Goal: Task Accomplishment & Management: Use online tool/utility

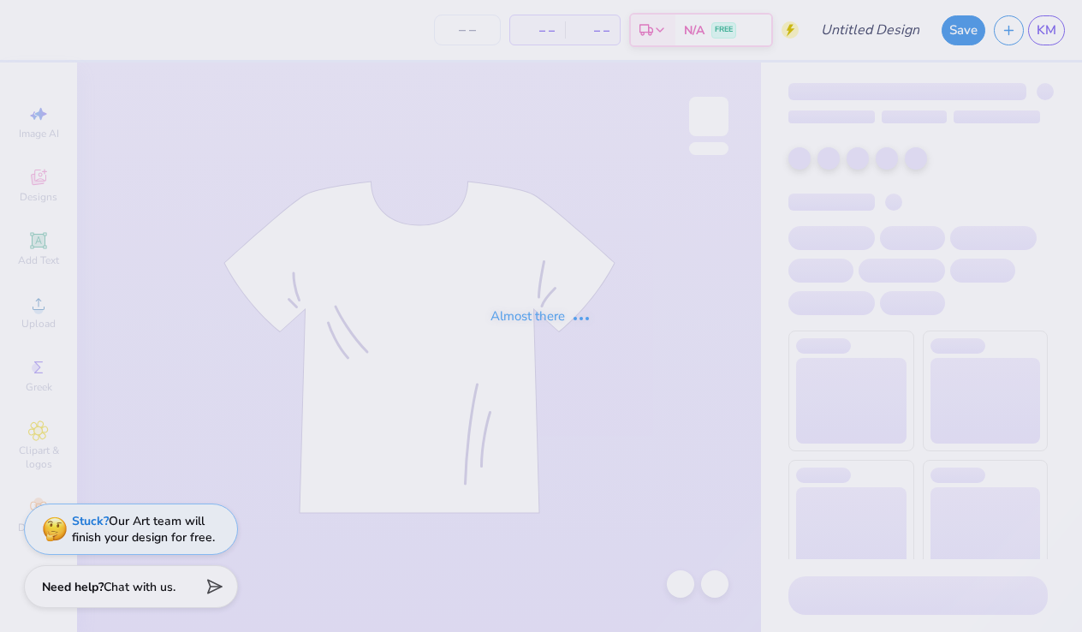
type input "[PERSON_NAME] : [US_STATE][GEOGRAPHIC_DATA]"
type input "24"
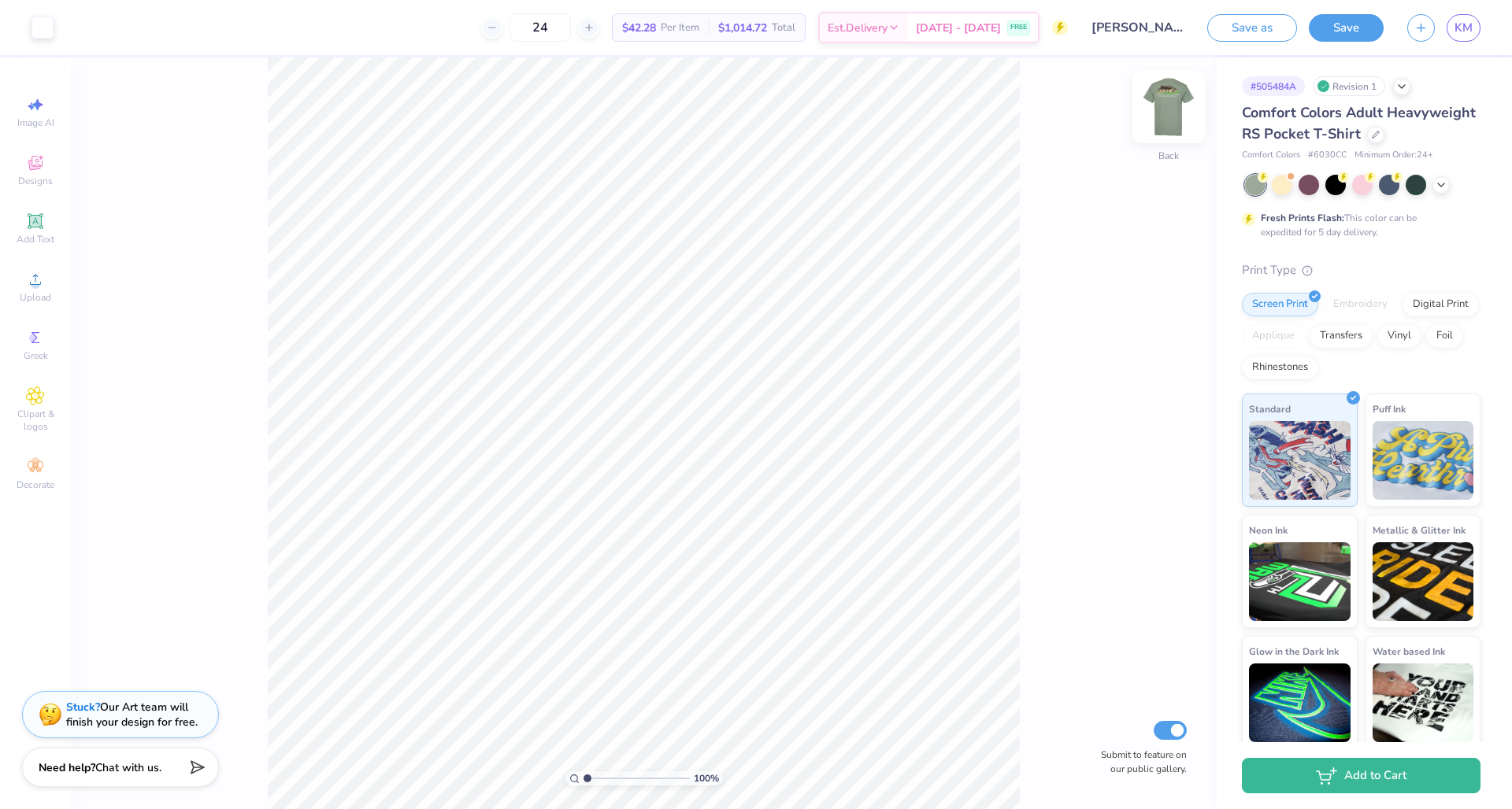
click at [994, 100] on img at bounding box center [1168, 107] width 63 height 63
click at [994, 183] on icon at bounding box center [1441, 184] width 13 height 13
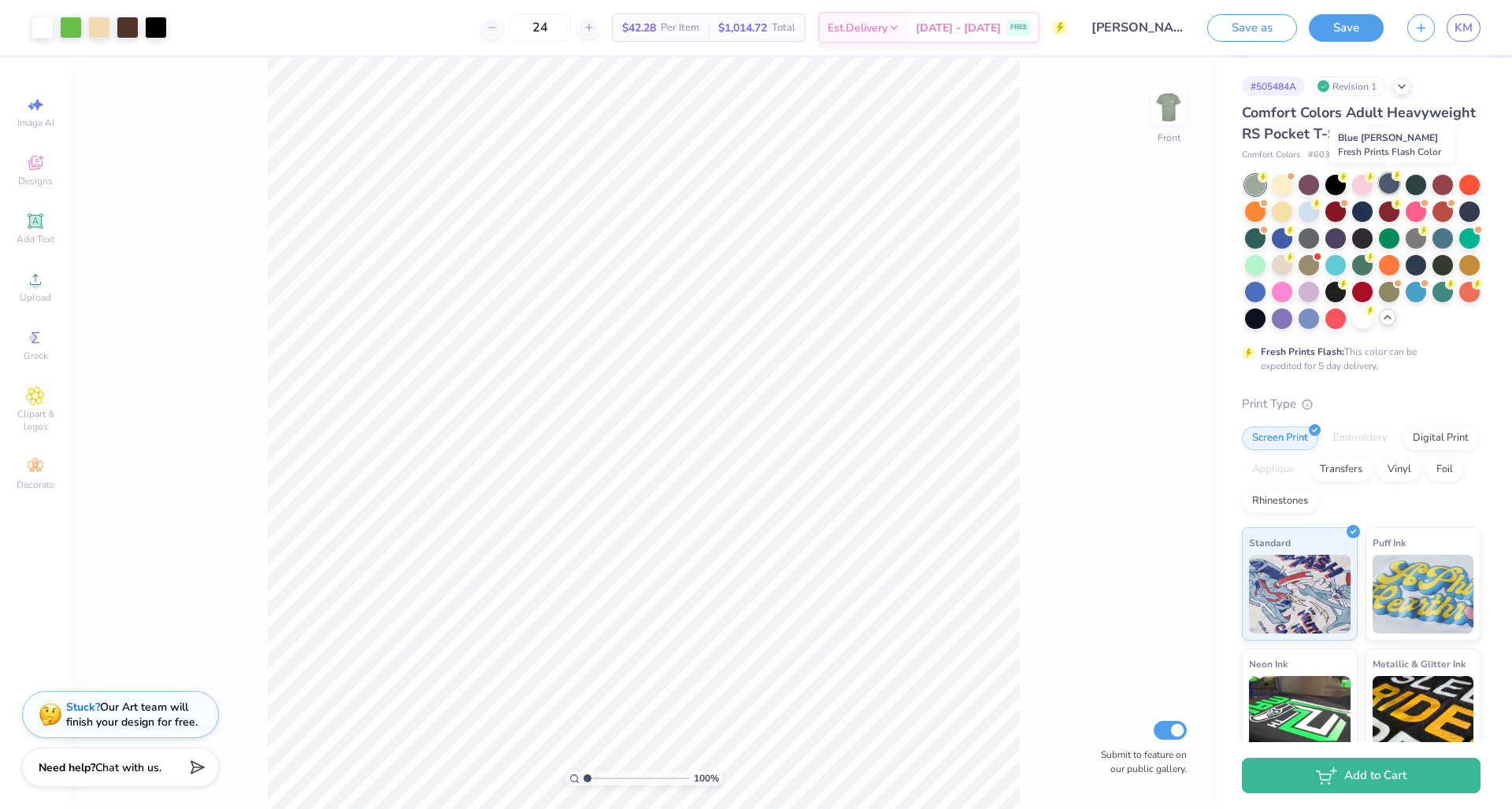
click at [994, 186] on div at bounding box center [1389, 183] width 20 height 20
click at [994, 206] on div at bounding box center [1362, 210] width 20 height 20
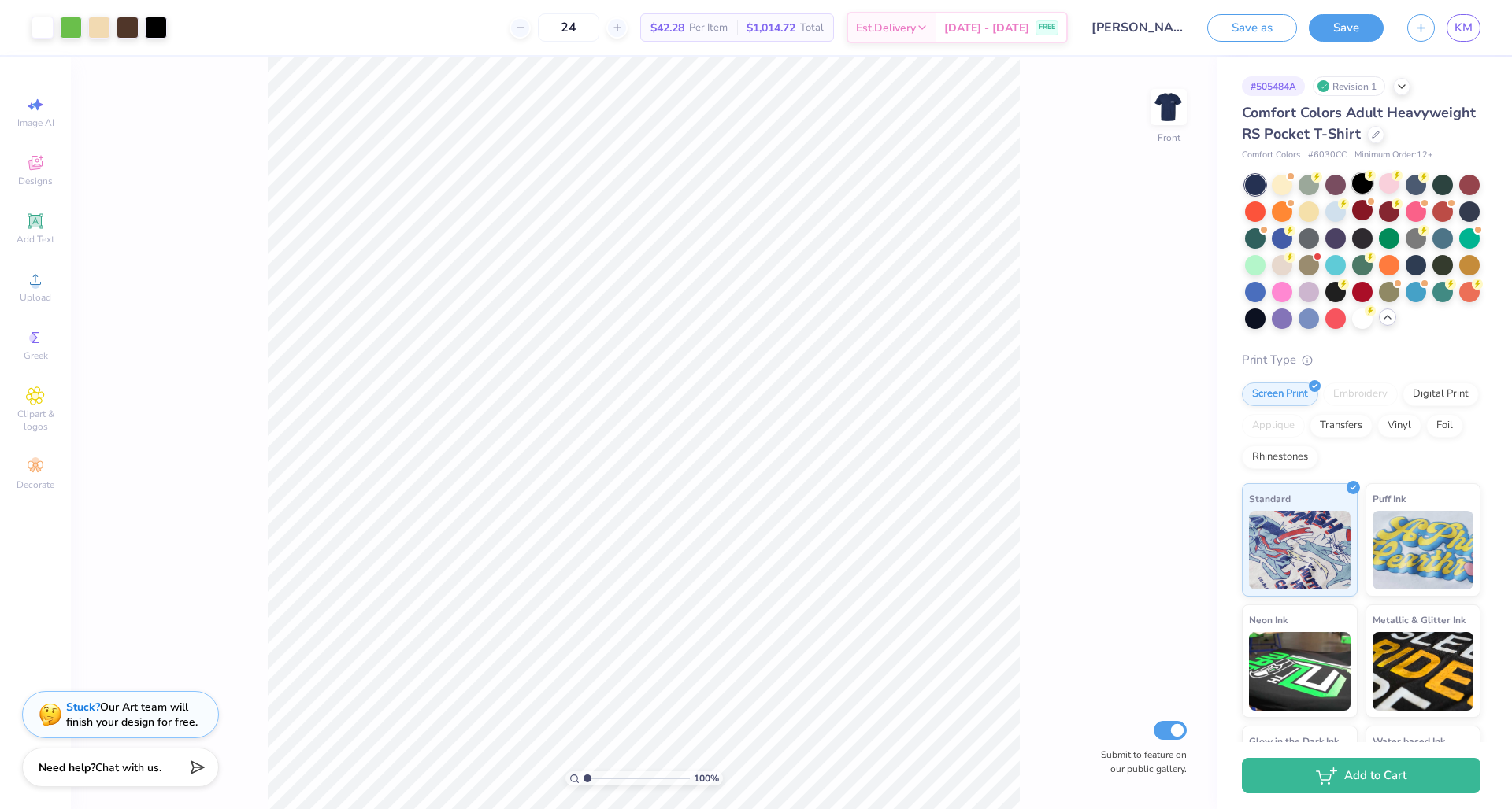
click at [994, 177] on div at bounding box center [1362, 183] width 20 height 20
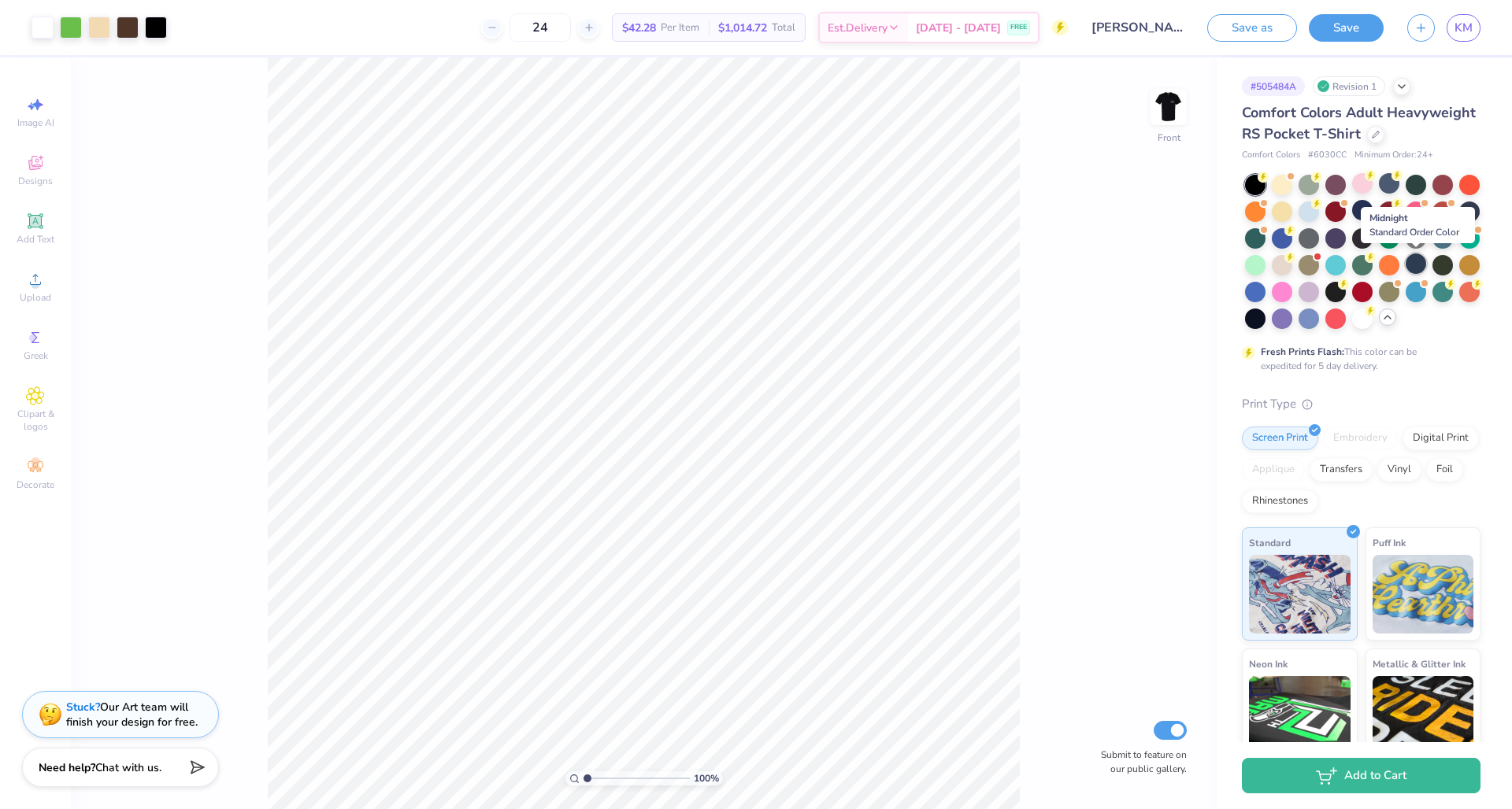
click at [994, 267] on div at bounding box center [1415, 264] width 20 height 20
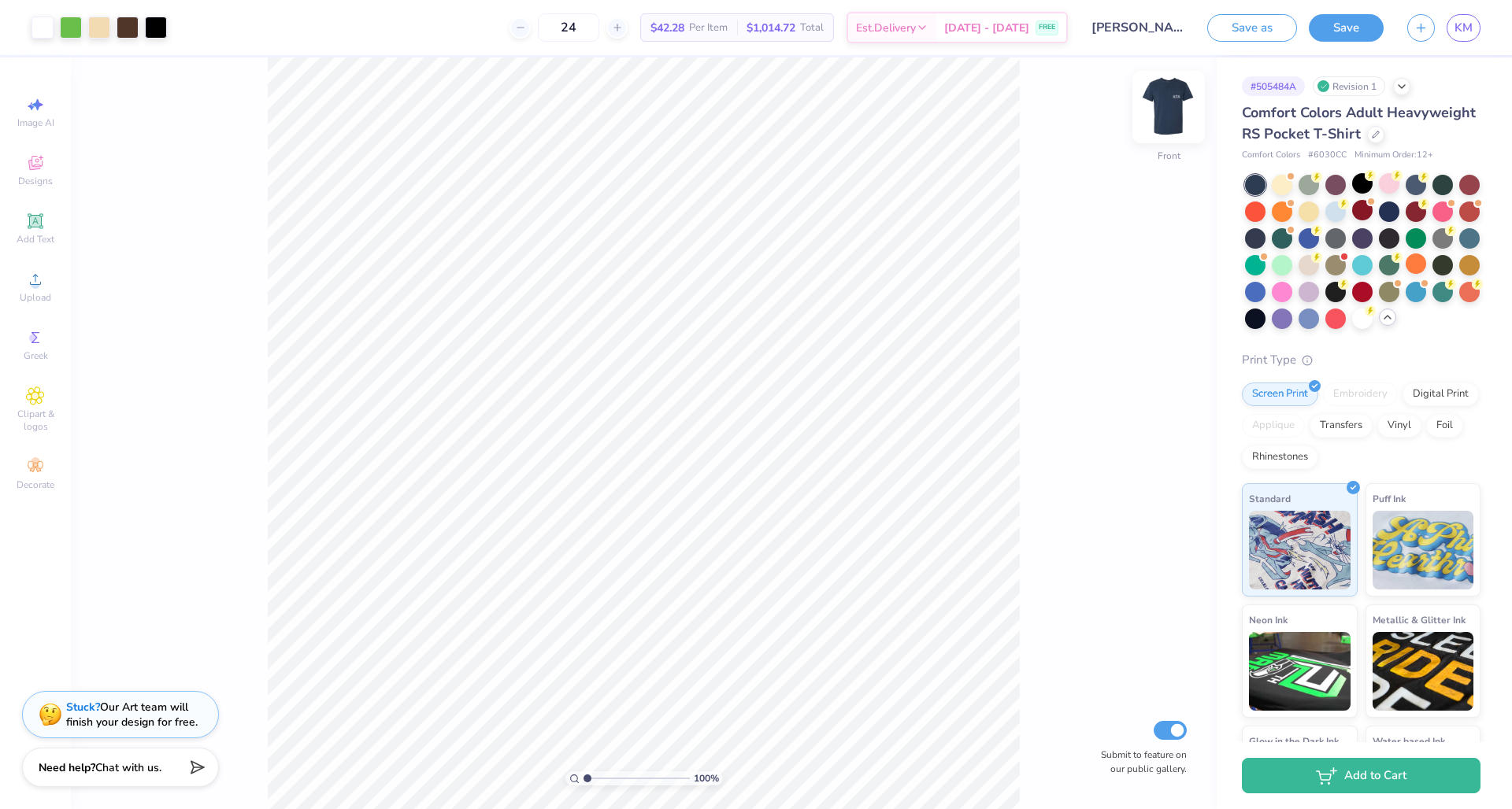
click at [994, 106] on img at bounding box center [1168, 107] width 63 height 63
click at [994, 106] on img at bounding box center [1168, 107] width 31 height 31
click at [994, 34] on button "Save as" at bounding box center [1253, 26] width 90 height 28
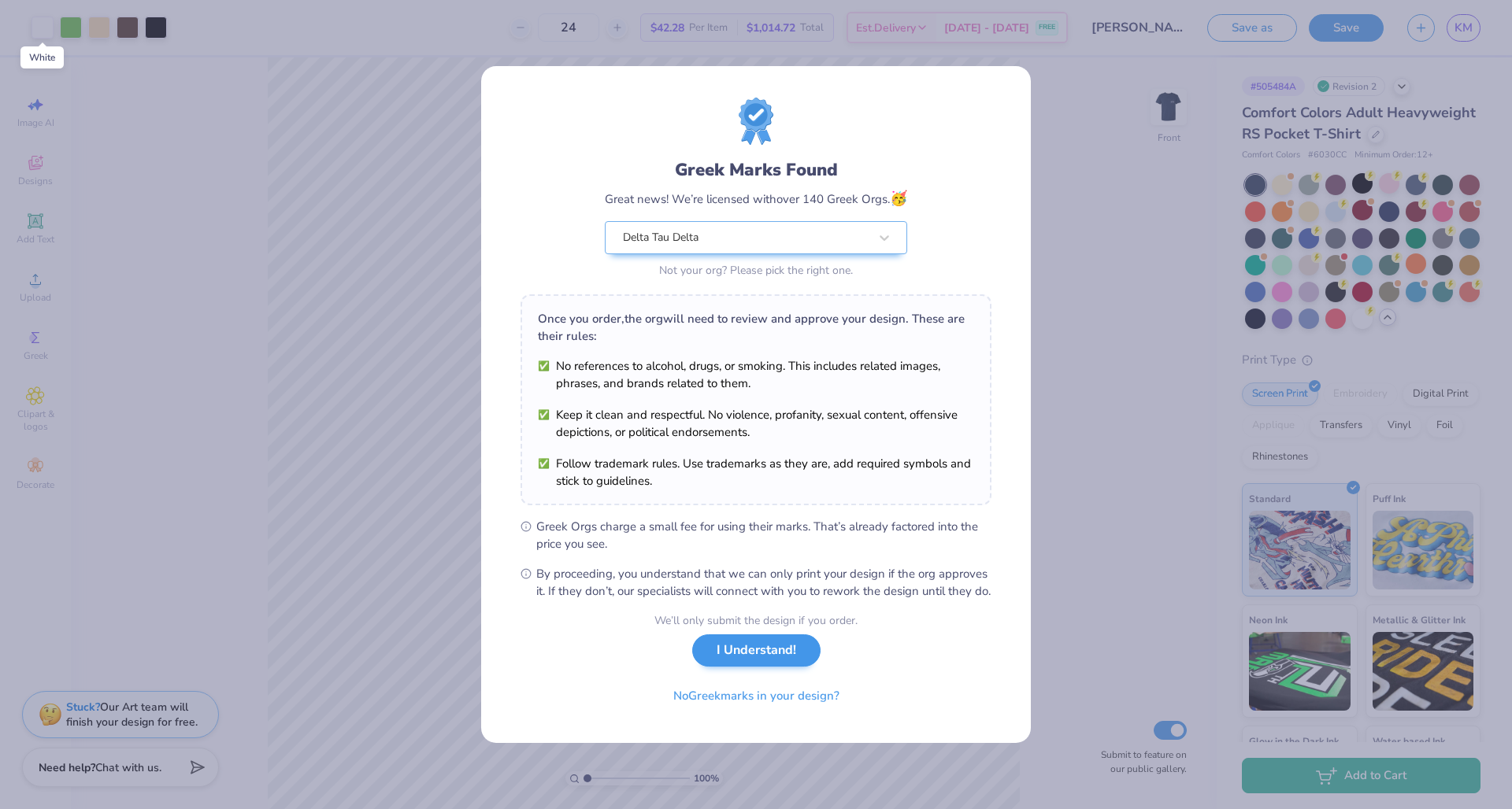
click at [764, 580] on button "I Understand!" at bounding box center [757, 650] width 129 height 32
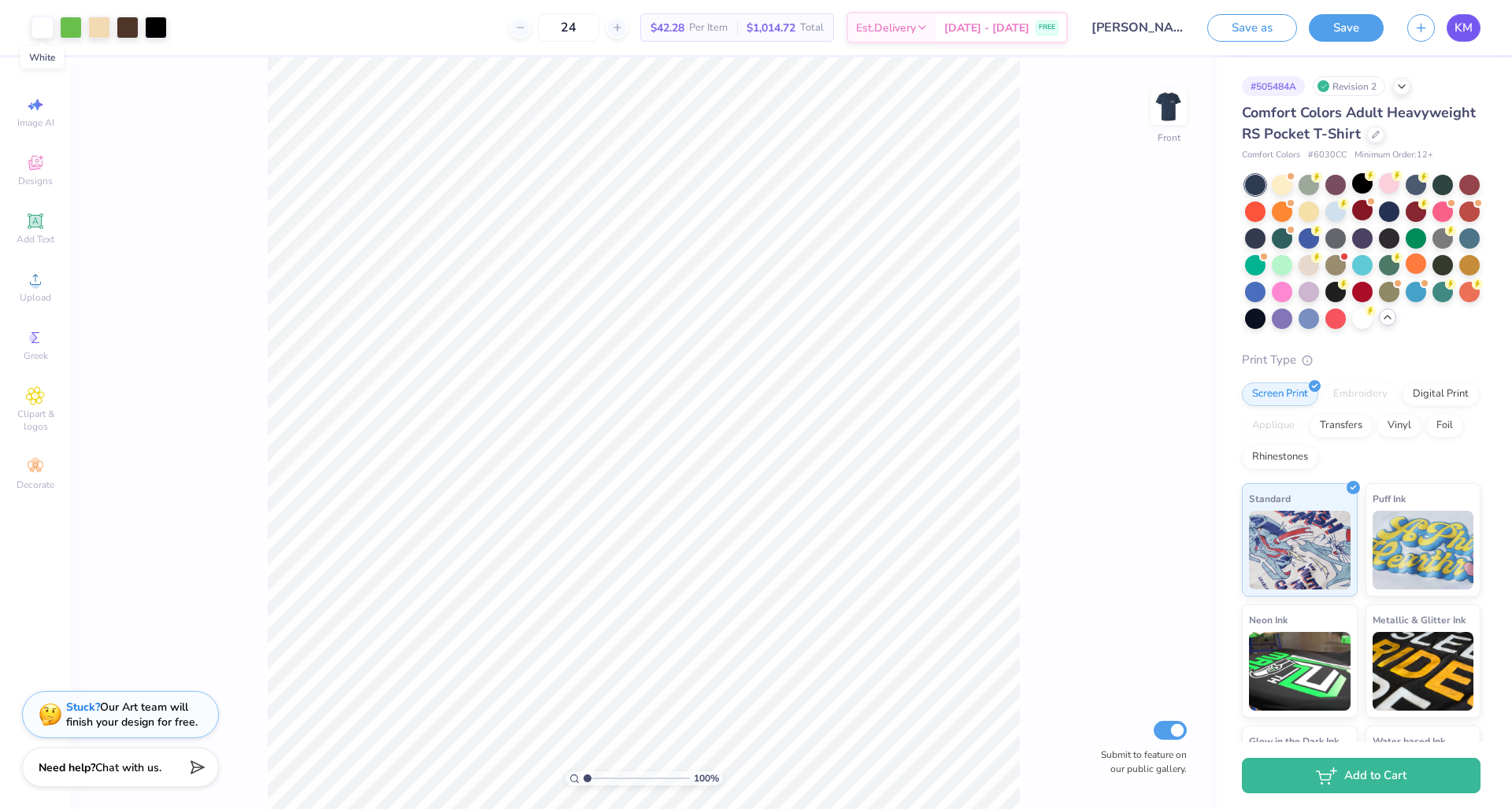
click at [994, 30] on span "KM" at bounding box center [1463, 28] width 18 height 18
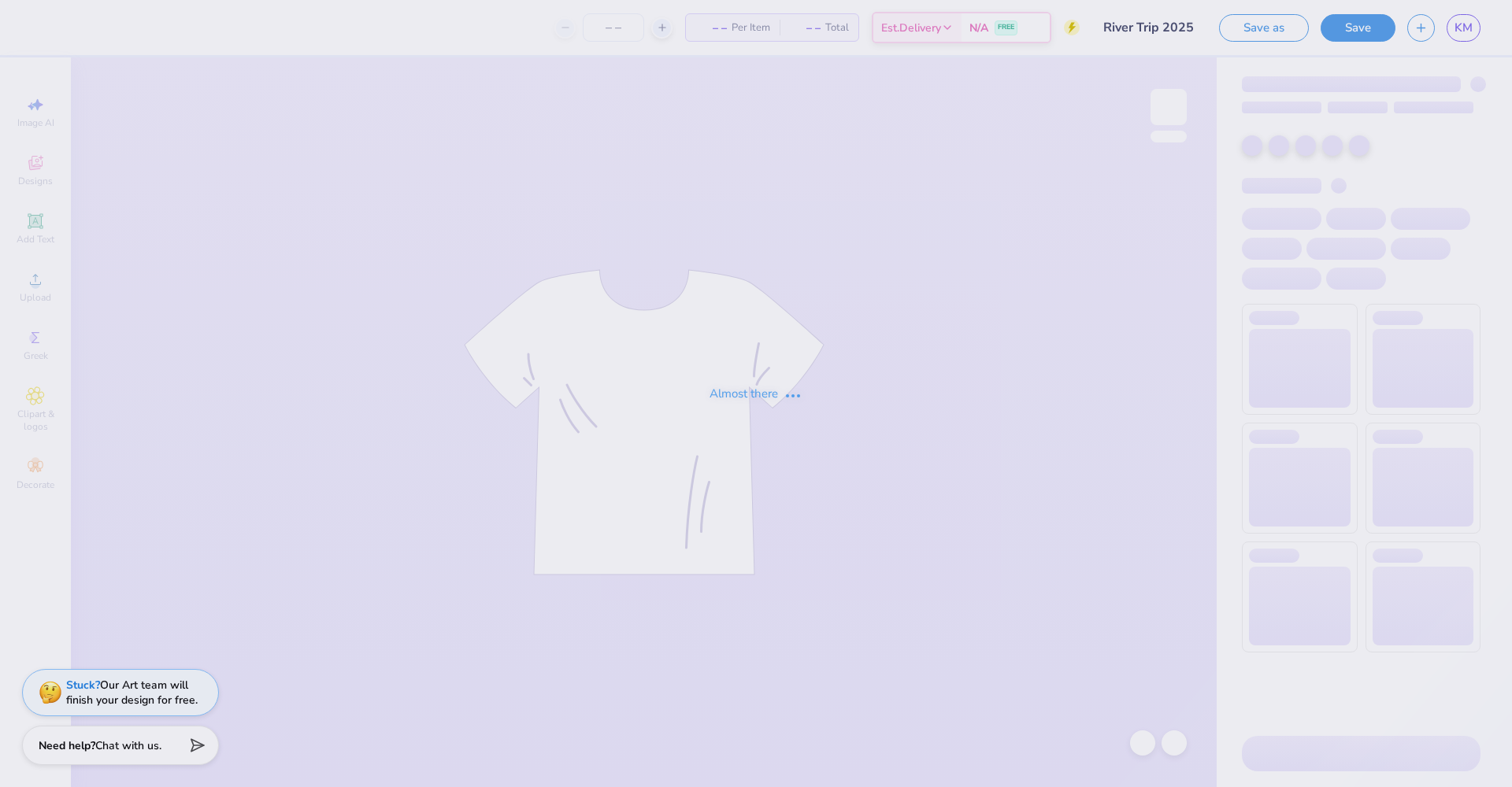
type input "12"
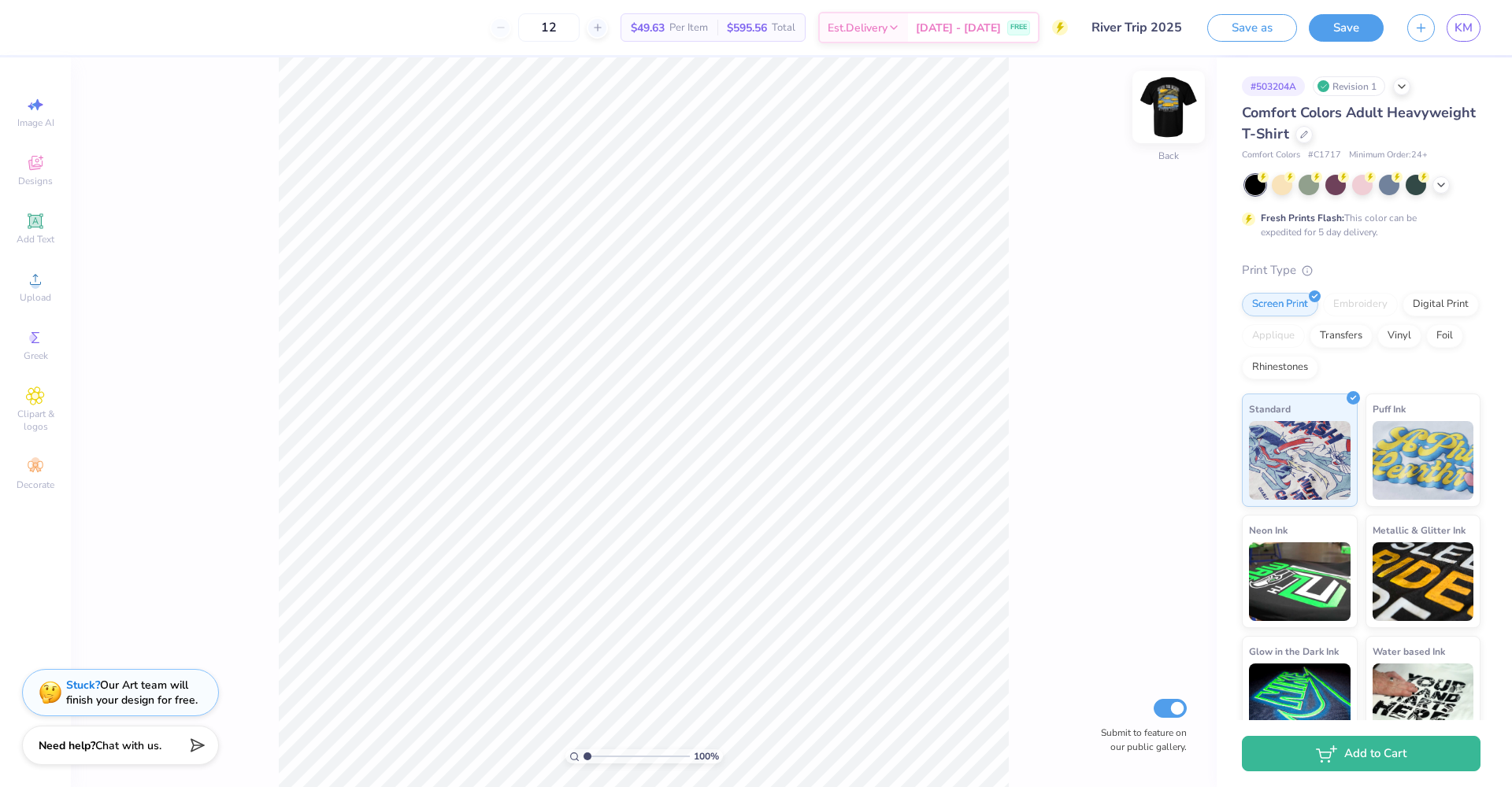
click at [1155, 110] on img at bounding box center [1168, 107] width 63 height 63
click at [1472, 28] on span "KM" at bounding box center [1463, 29] width 18 height 18
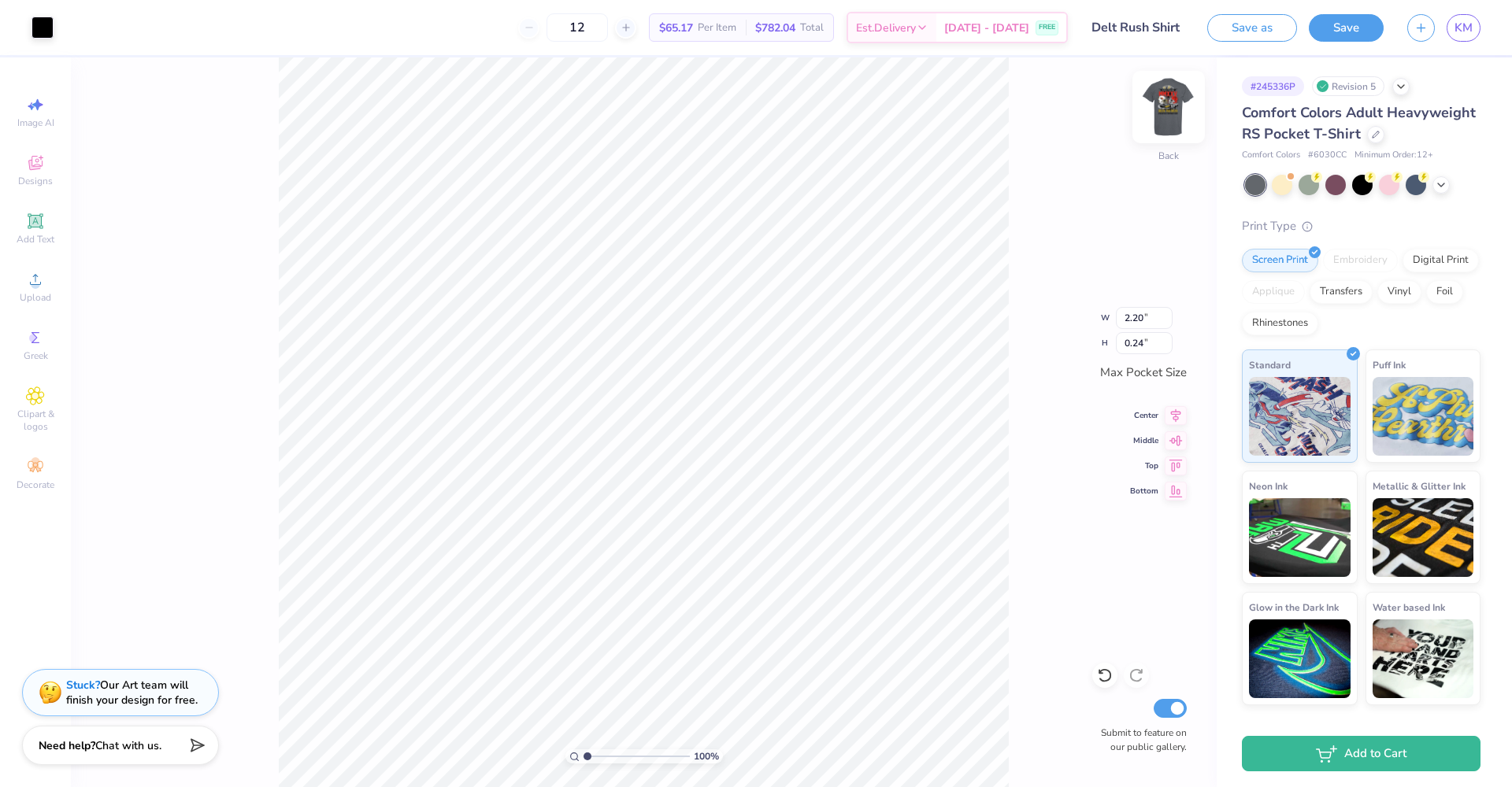
click at [1169, 108] on img at bounding box center [1168, 107] width 63 height 63
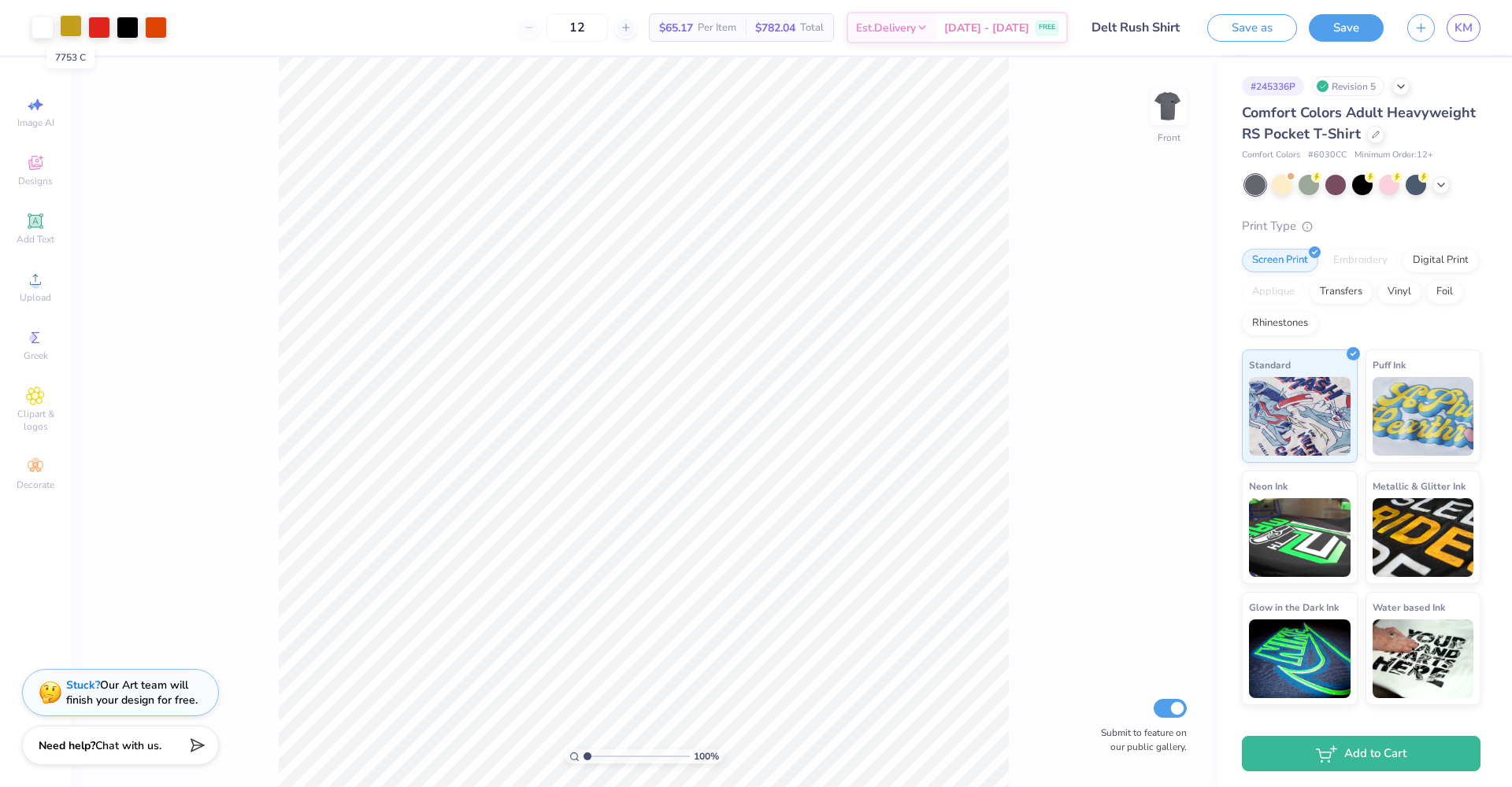
click at [68, 29] on div at bounding box center [71, 26] width 22 height 22
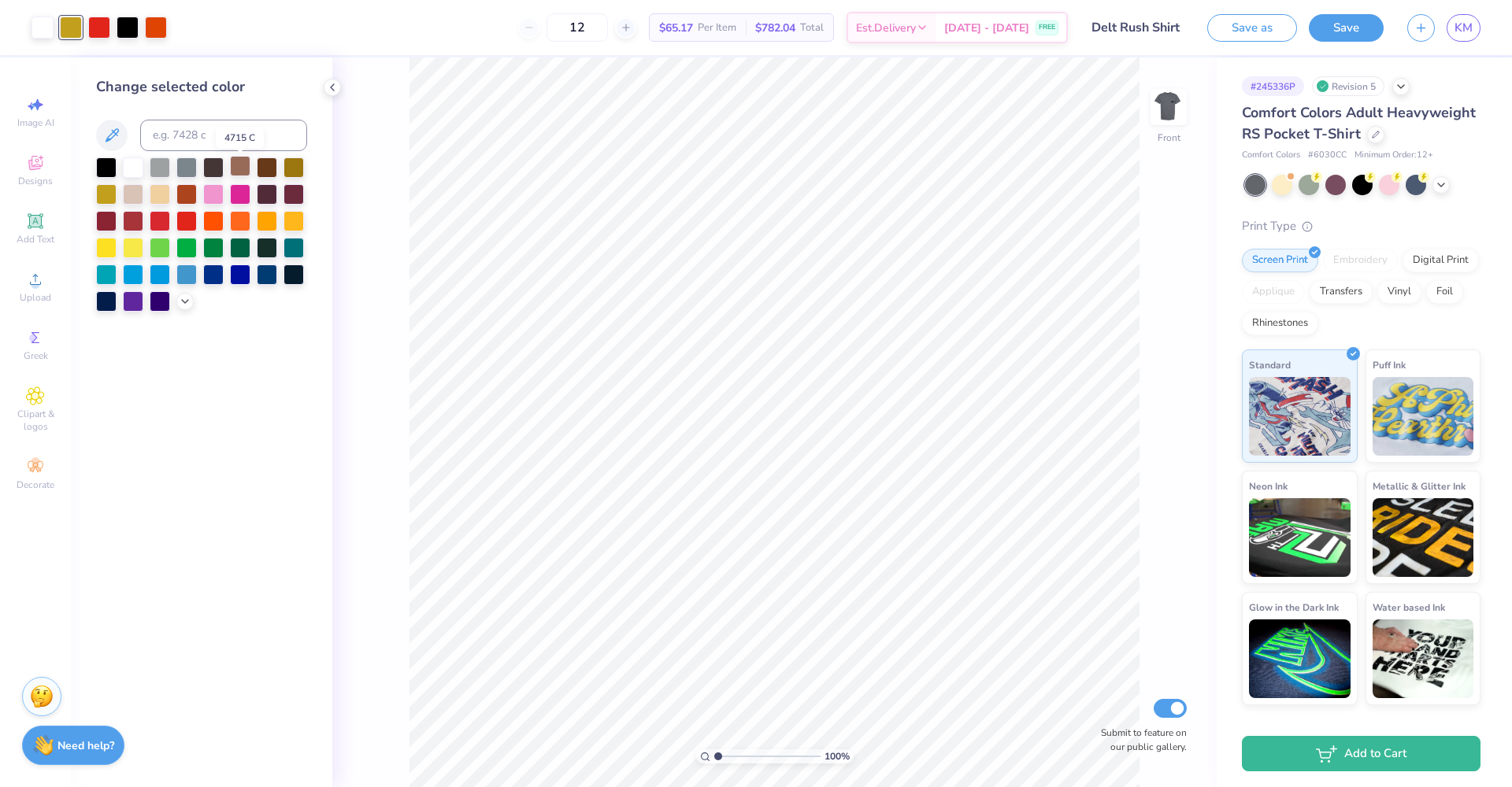
click at [239, 169] on div at bounding box center [240, 166] width 20 height 20
click at [263, 172] on div at bounding box center [267, 166] width 20 height 20
click at [236, 247] on div at bounding box center [240, 246] width 20 height 20
click at [139, 196] on div at bounding box center [133, 193] width 20 height 20
click at [156, 173] on div at bounding box center [160, 166] width 20 height 20
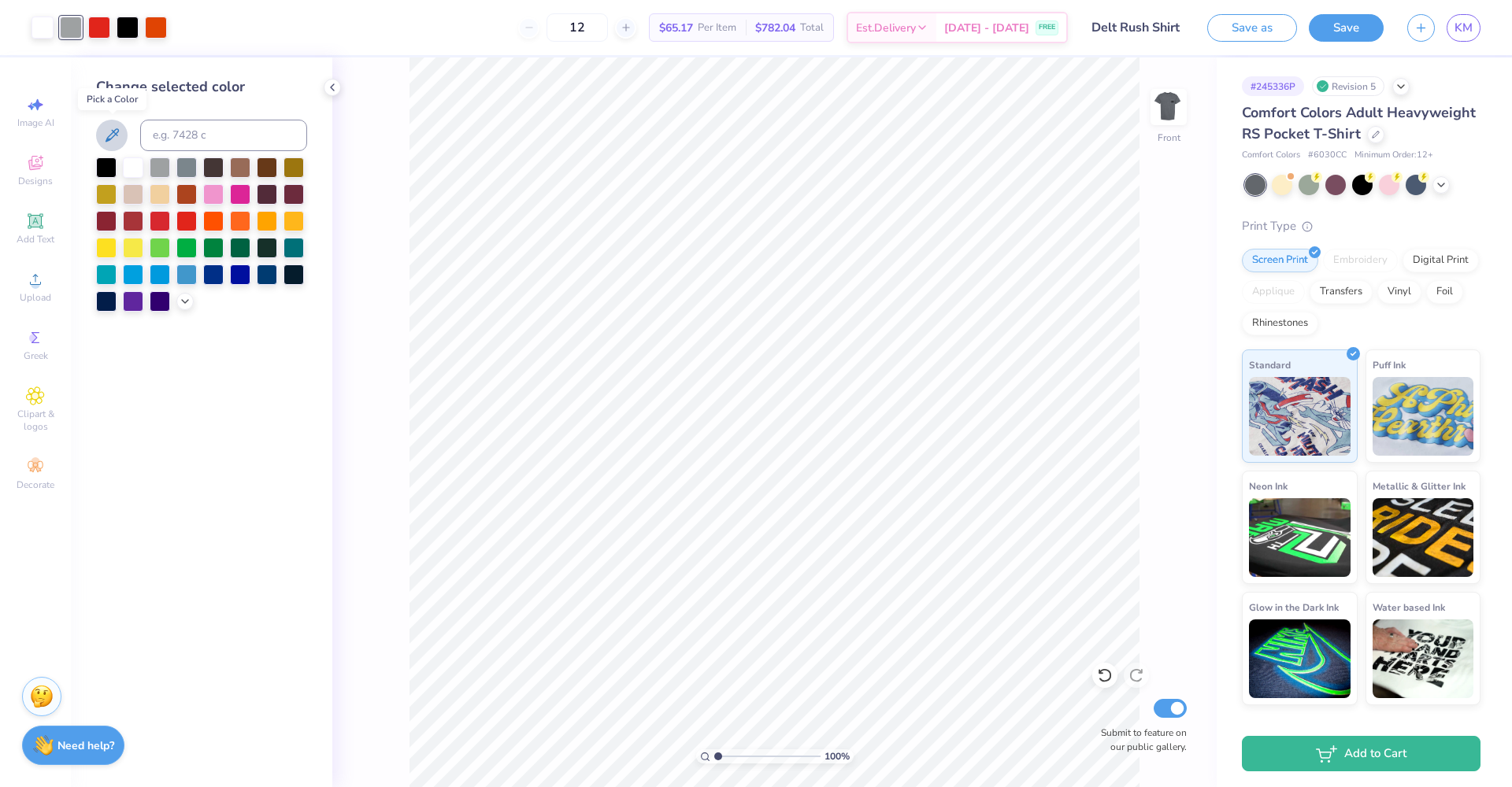
click at [110, 136] on icon at bounding box center [111, 135] width 19 height 19
click at [174, 214] on div at bounding box center [200, 234] width 211 height 154
click at [186, 217] on div at bounding box center [187, 220] width 20 height 20
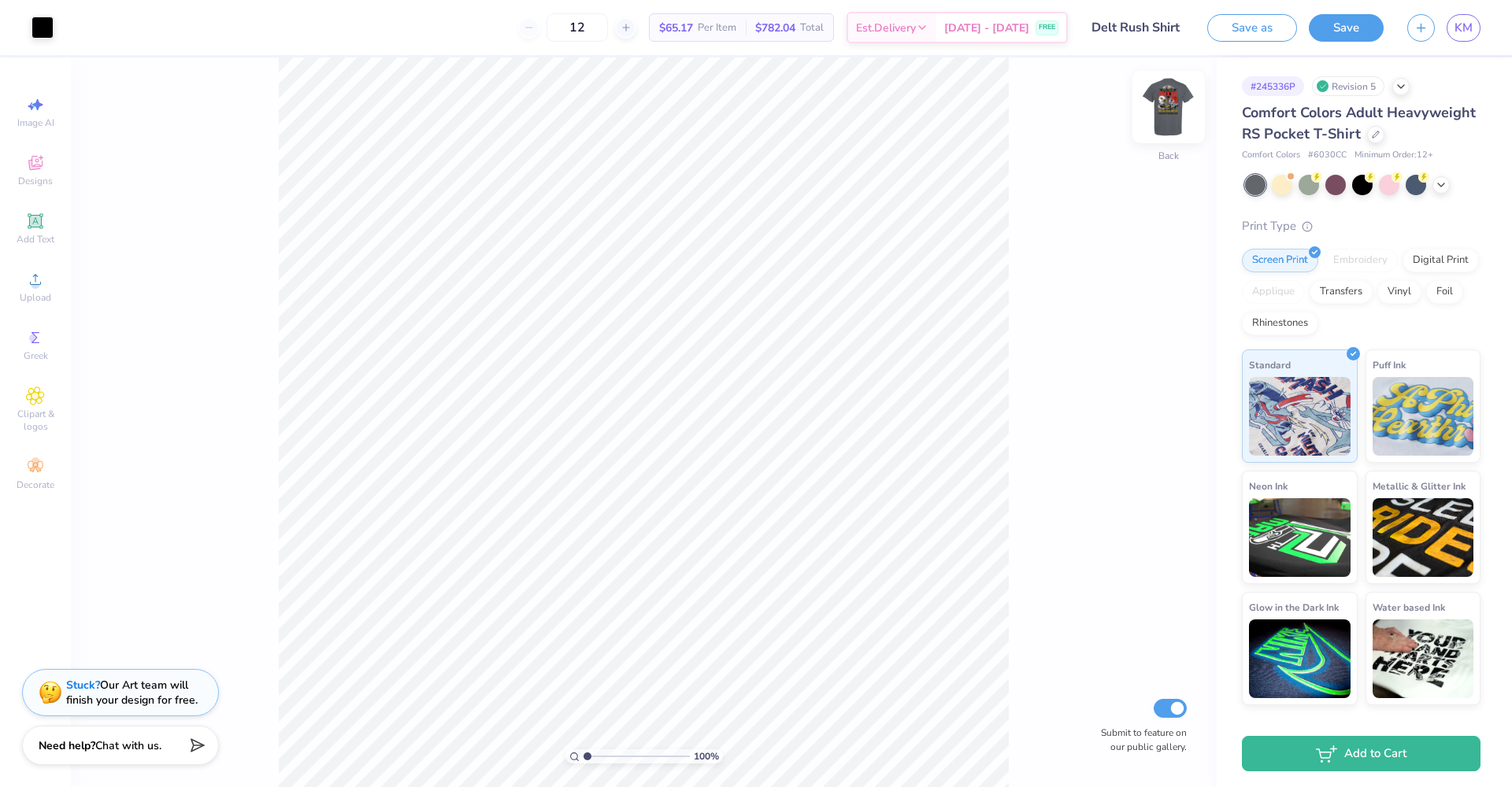
click at [1166, 108] on img at bounding box center [1168, 107] width 63 height 63
click at [67, 25] on div at bounding box center [71, 26] width 22 height 22
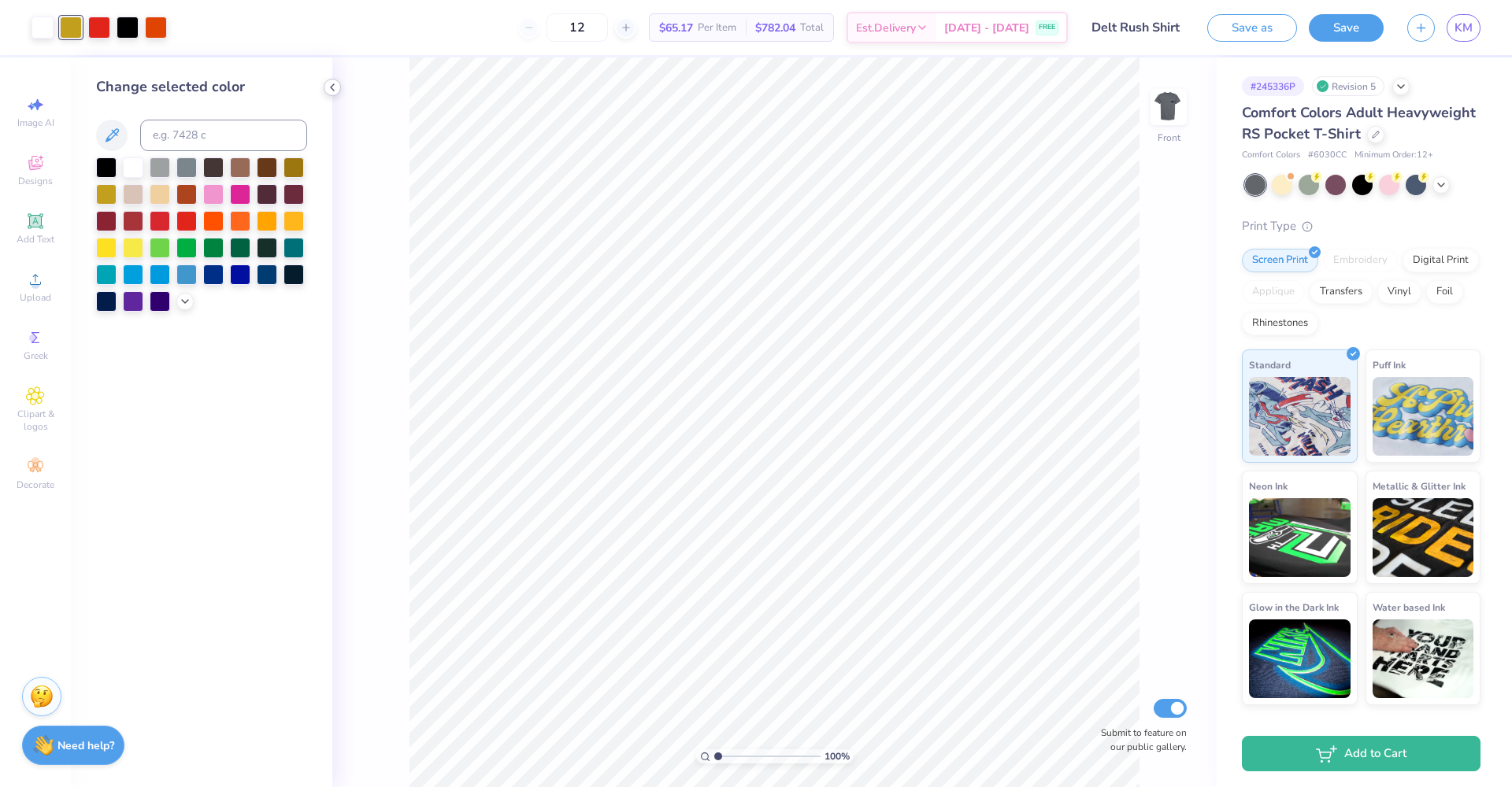
click at [330, 87] on icon at bounding box center [332, 87] width 13 height 13
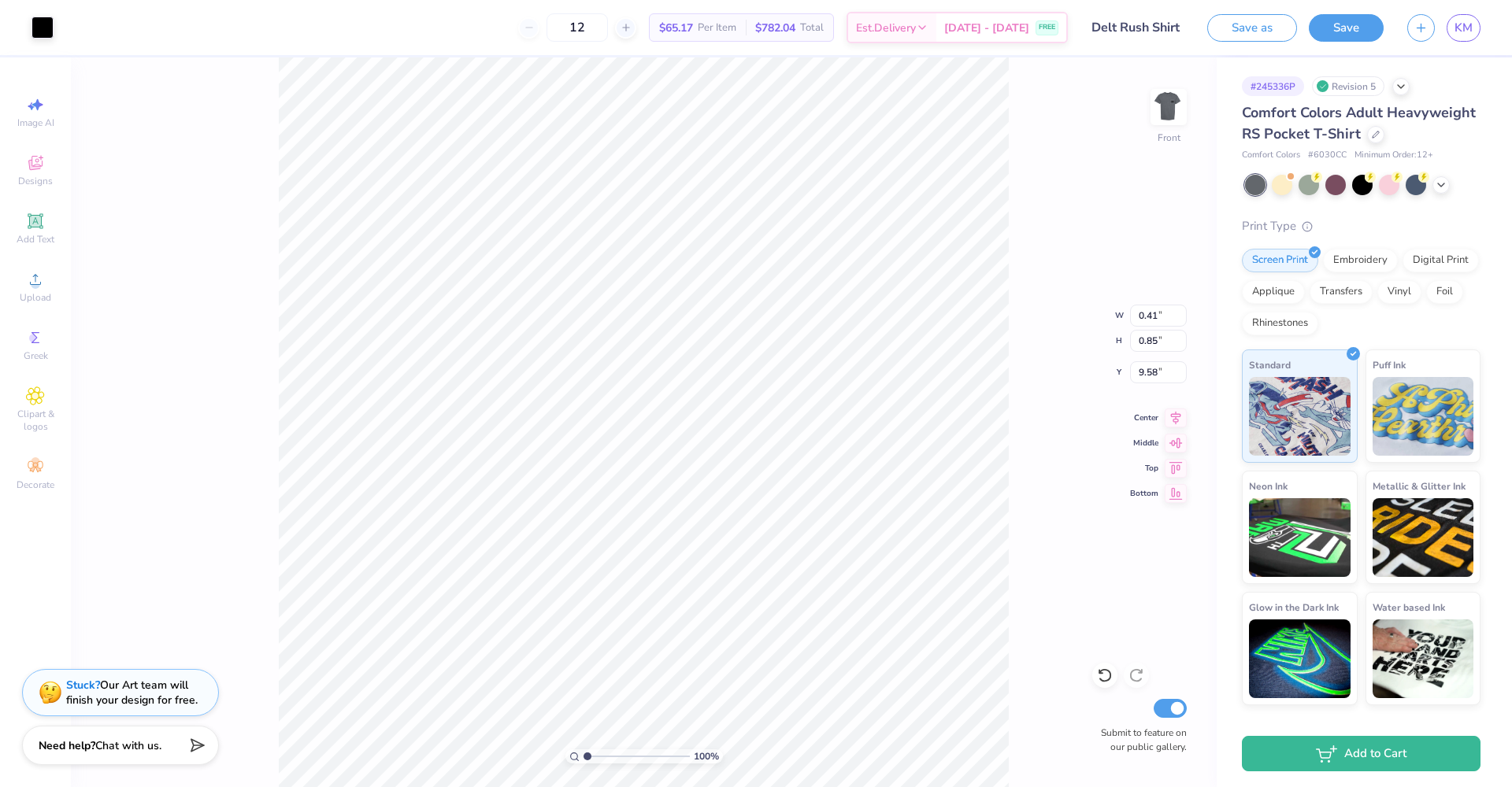
type input "0.41"
type input "0.85"
type input "9.58"
click at [157, 29] on div at bounding box center [156, 26] width 22 height 22
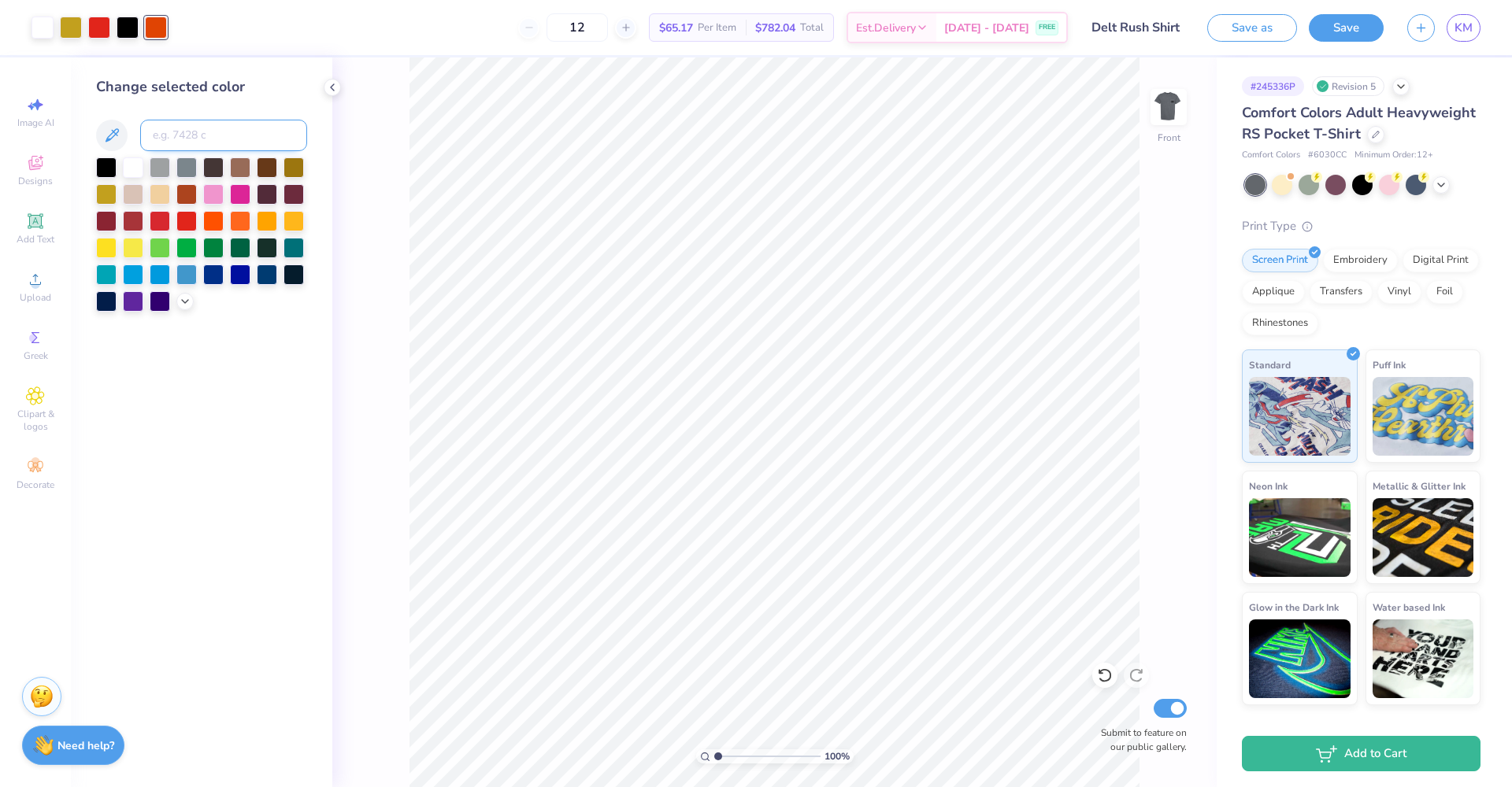
click at [204, 131] on input at bounding box center [223, 135] width 167 height 31
type input "485"
click at [332, 92] on icon at bounding box center [332, 87] width 13 height 13
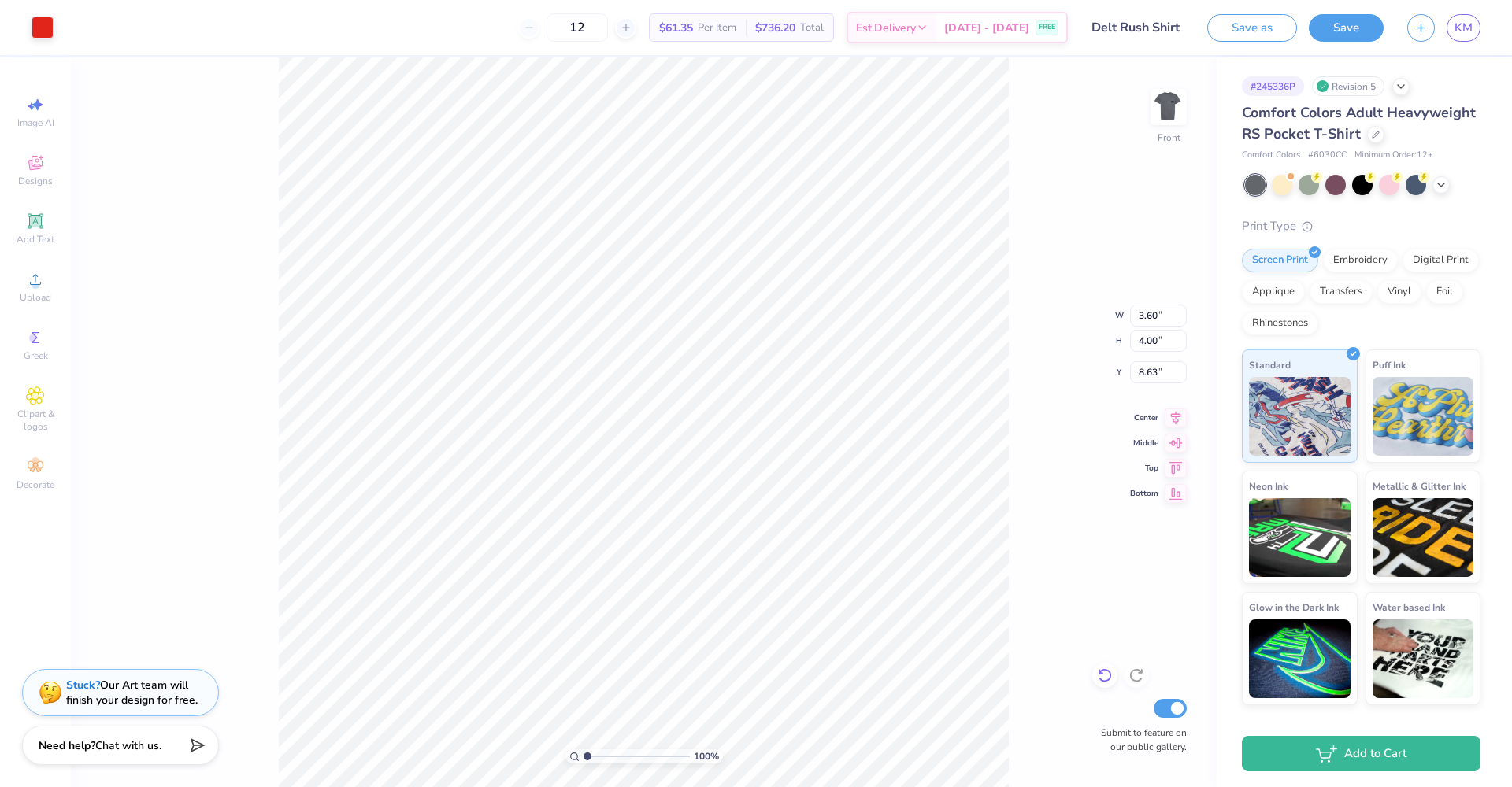
click at [1108, 680] on icon at bounding box center [1104, 676] width 14 height 14
type input "8.49"
type input "0.70"
type input "0.29"
type input "9.10"
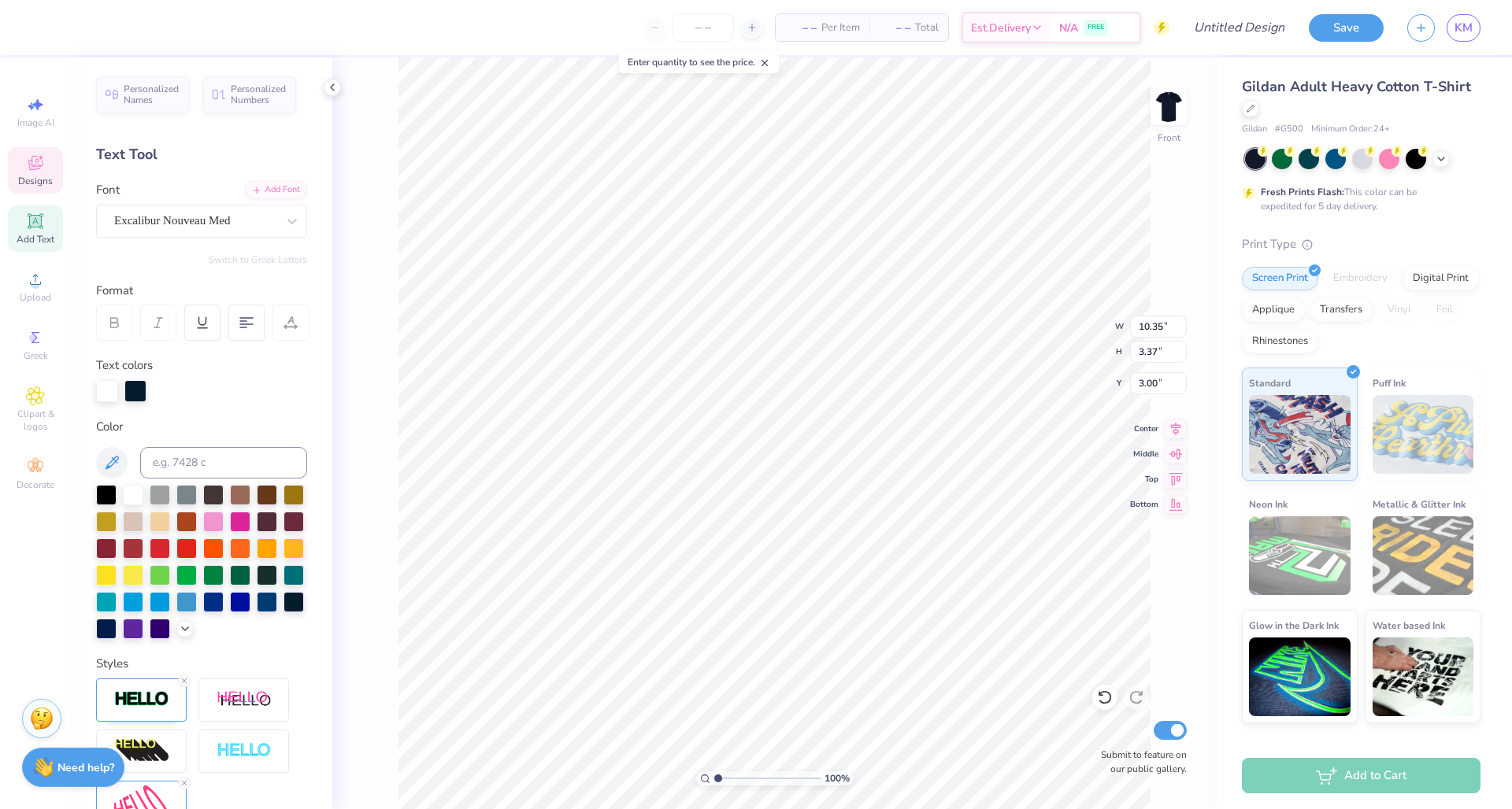
type textarea "DELTA TAU DELTA"
type textarea "R I V E R T R I P"
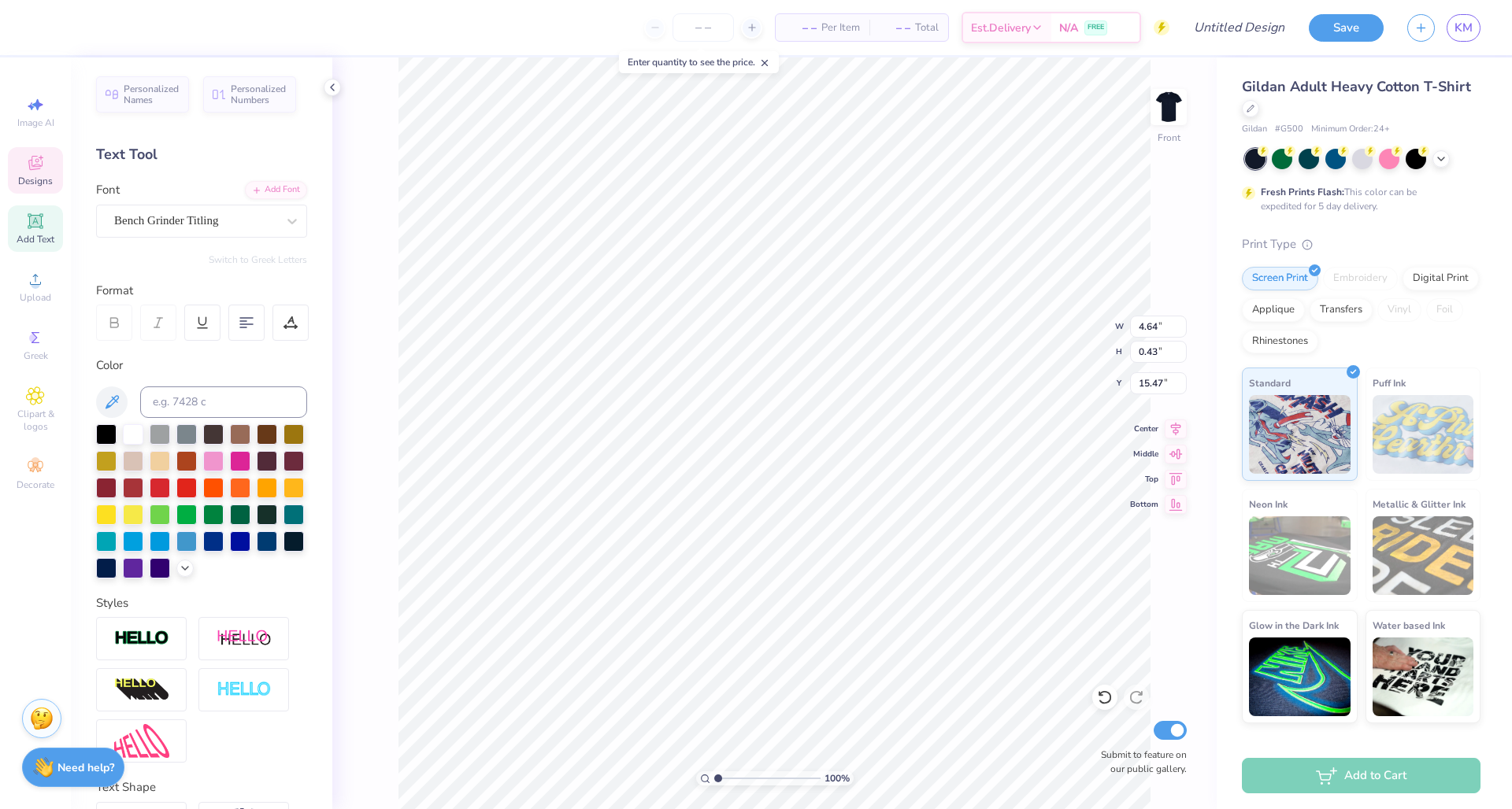
scroll to position [0, 6]
type textarea "F A L L 2 0 2 5"
